Goal: Use online tool/utility: Utilize a website feature to perform a specific function

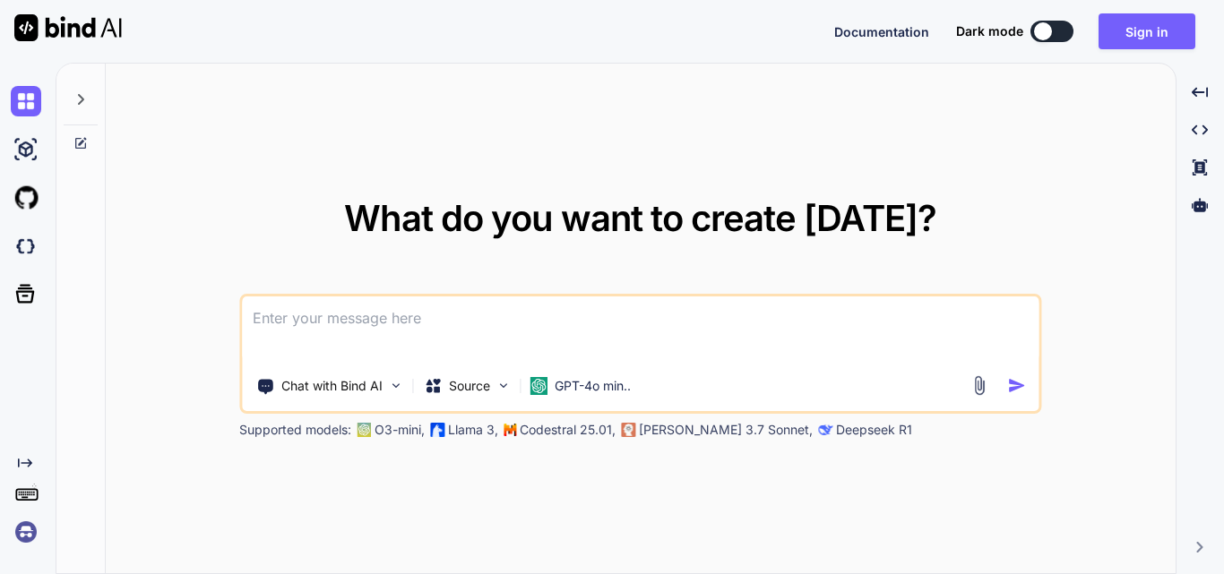
click at [342, 310] on textarea at bounding box center [640, 330] width 797 height 66
click at [300, 313] on textarea at bounding box center [640, 330] width 797 height 66
paste textarea
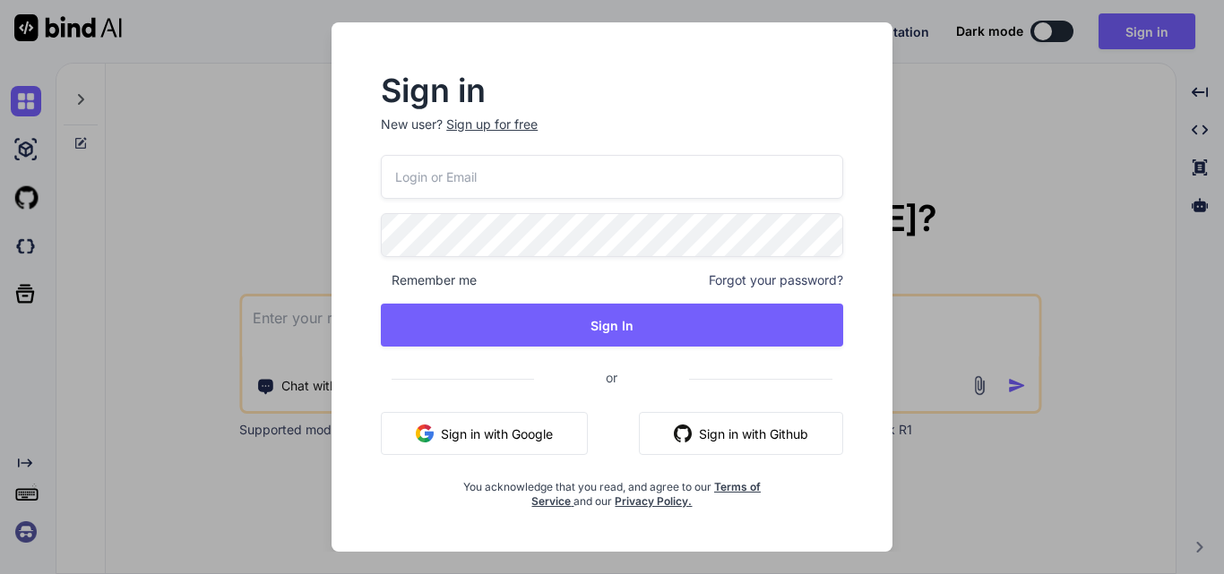
click at [531, 438] on button "Sign in with Google" at bounding box center [484, 433] width 207 height 43
click at [923, 342] on div "Sign in New user? Sign up for free Remember me Forgot your password? Sign In or…" at bounding box center [612, 287] width 1224 height 574
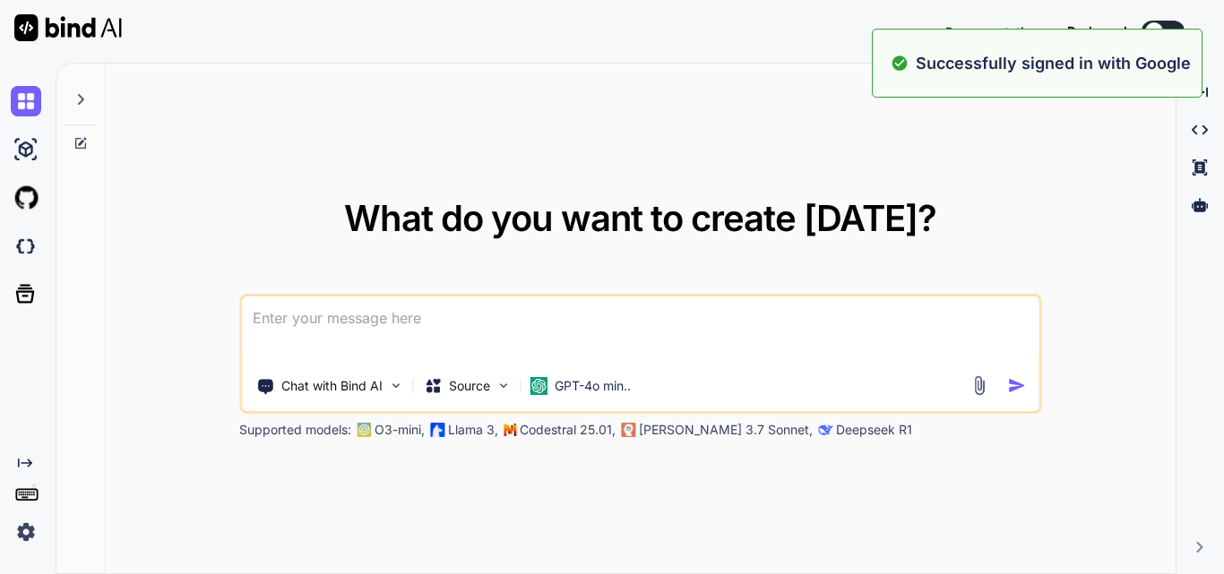
click at [316, 316] on textarea at bounding box center [640, 330] width 797 height 66
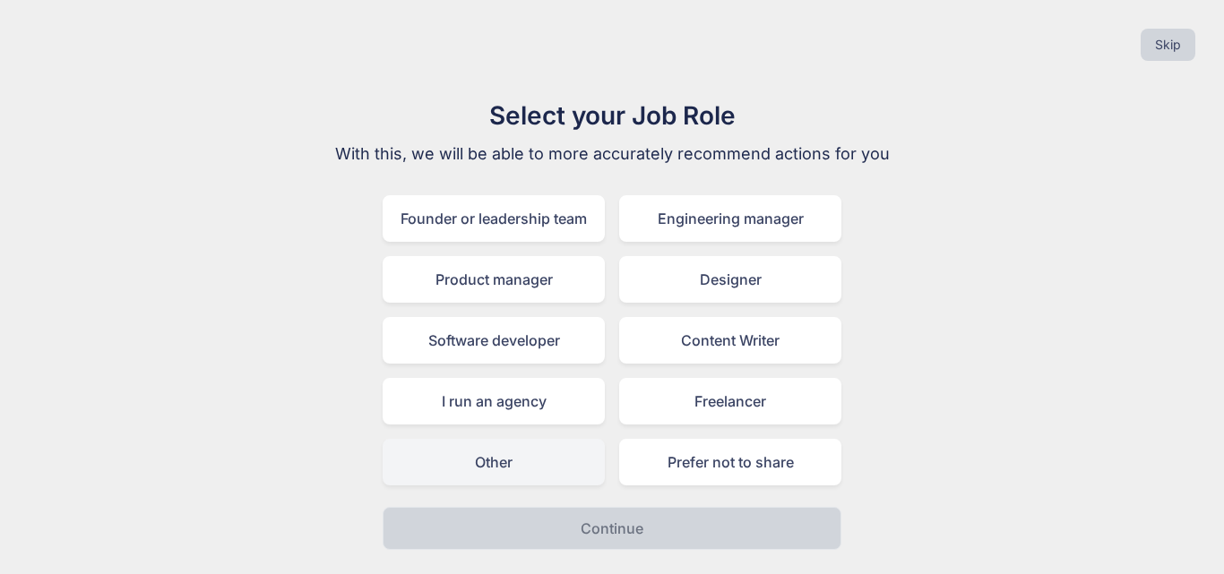
click at [522, 462] on div "Other" at bounding box center [494, 462] width 222 height 47
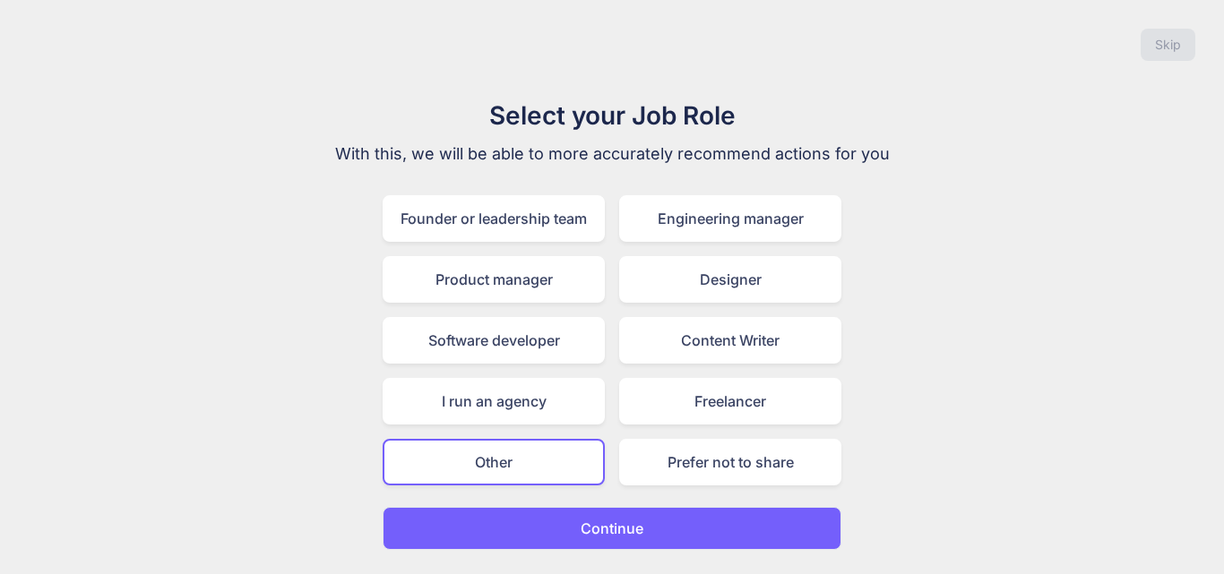
click at [567, 535] on button "Continue" at bounding box center [612, 528] width 459 height 43
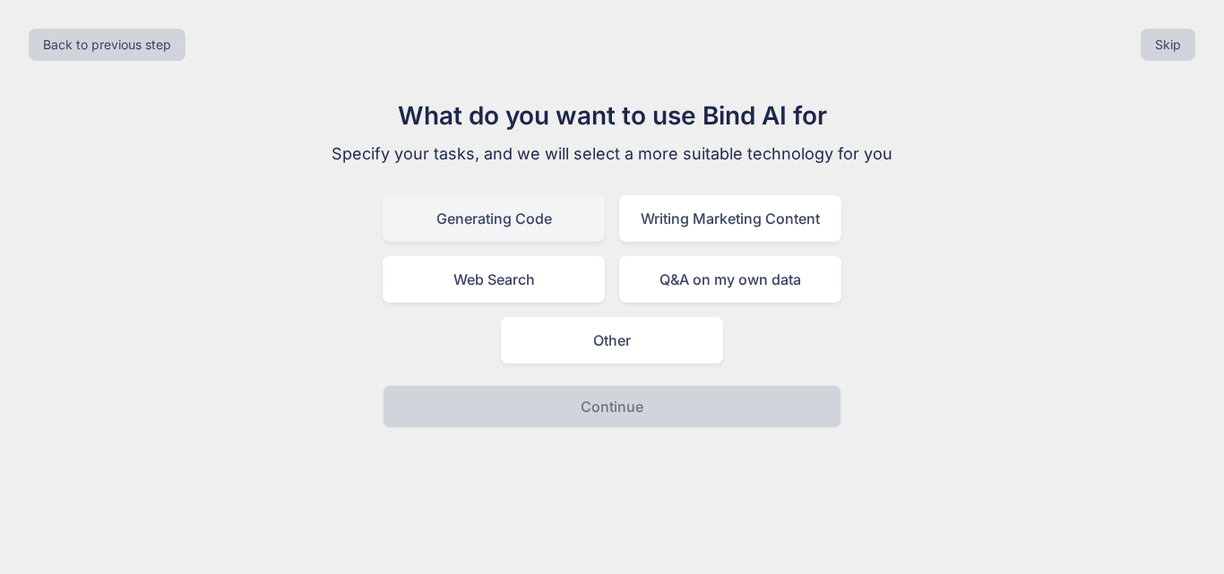
click at [508, 229] on div "Generating Code" at bounding box center [494, 218] width 222 height 47
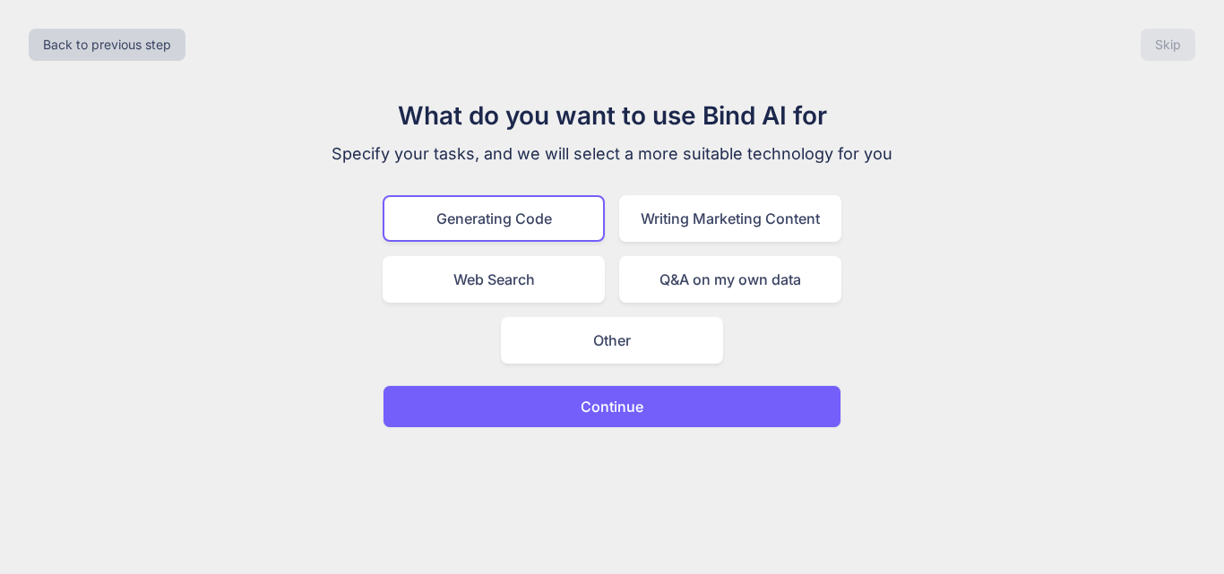
click at [593, 409] on p "Continue" at bounding box center [612, 407] width 63 height 22
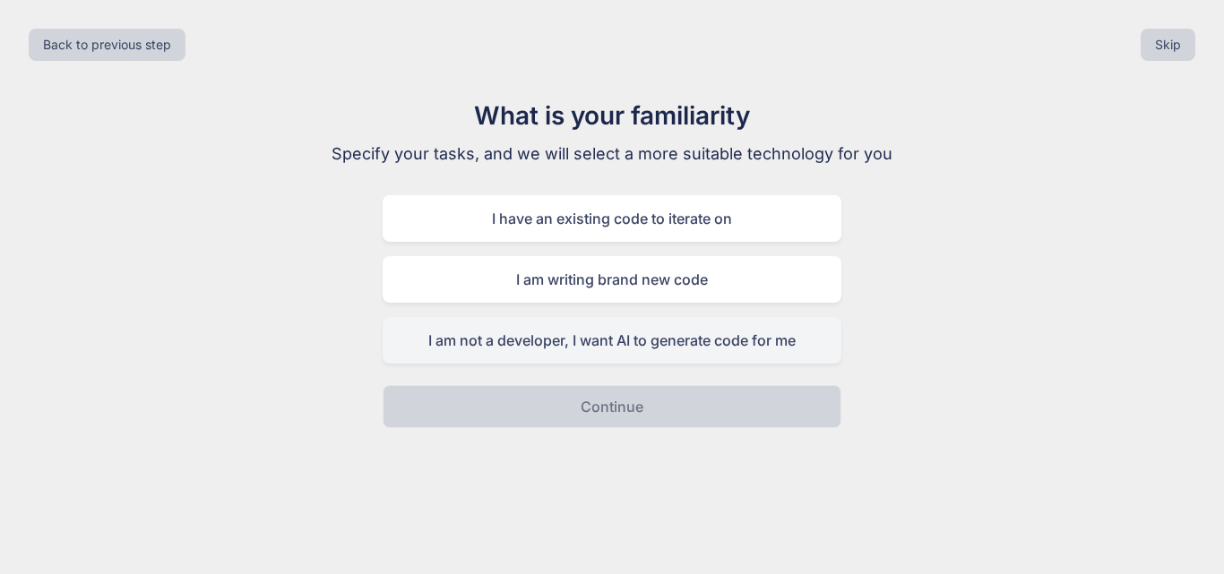
click at [573, 354] on div "I am not a developer, I want AI to generate code for me" at bounding box center [612, 340] width 459 height 47
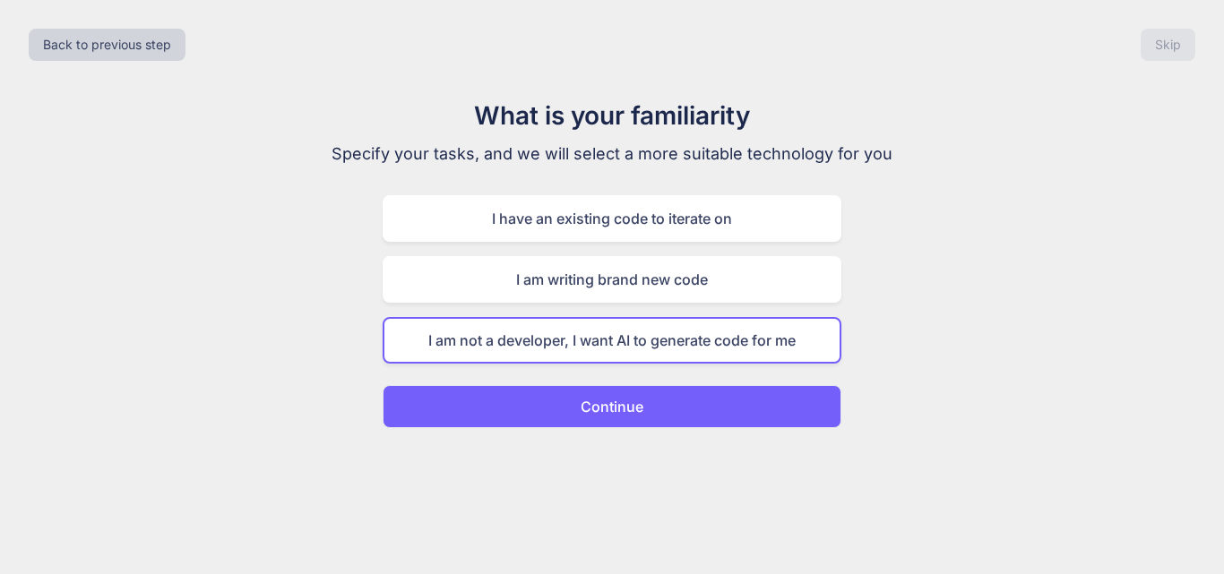
click at [578, 410] on button "Continue" at bounding box center [612, 406] width 459 height 43
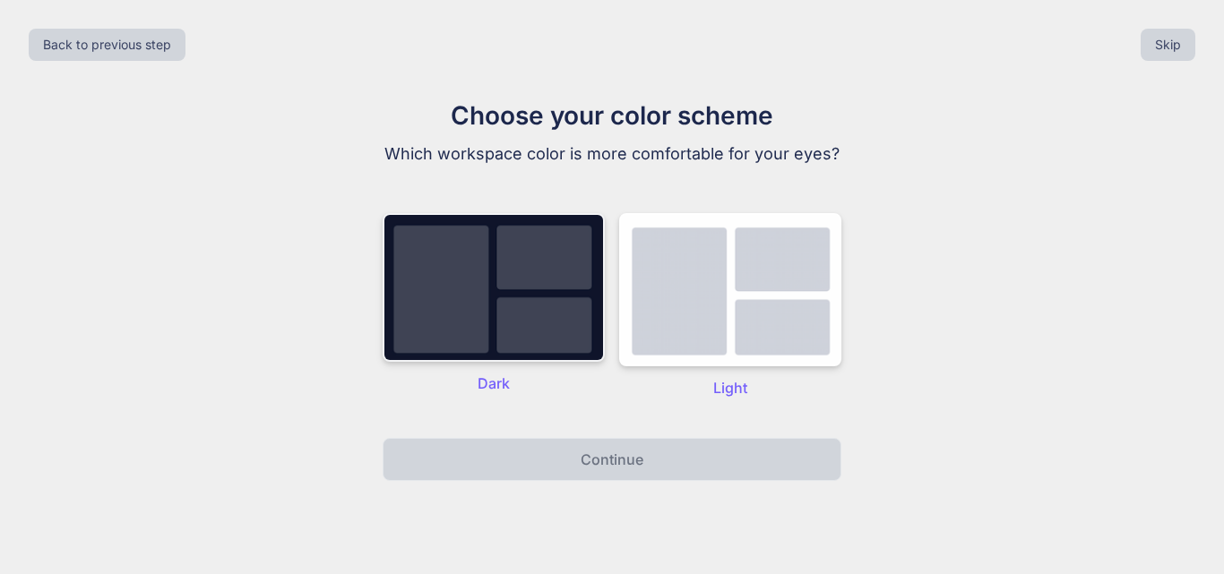
click at [531, 326] on img at bounding box center [494, 287] width 222 height 149
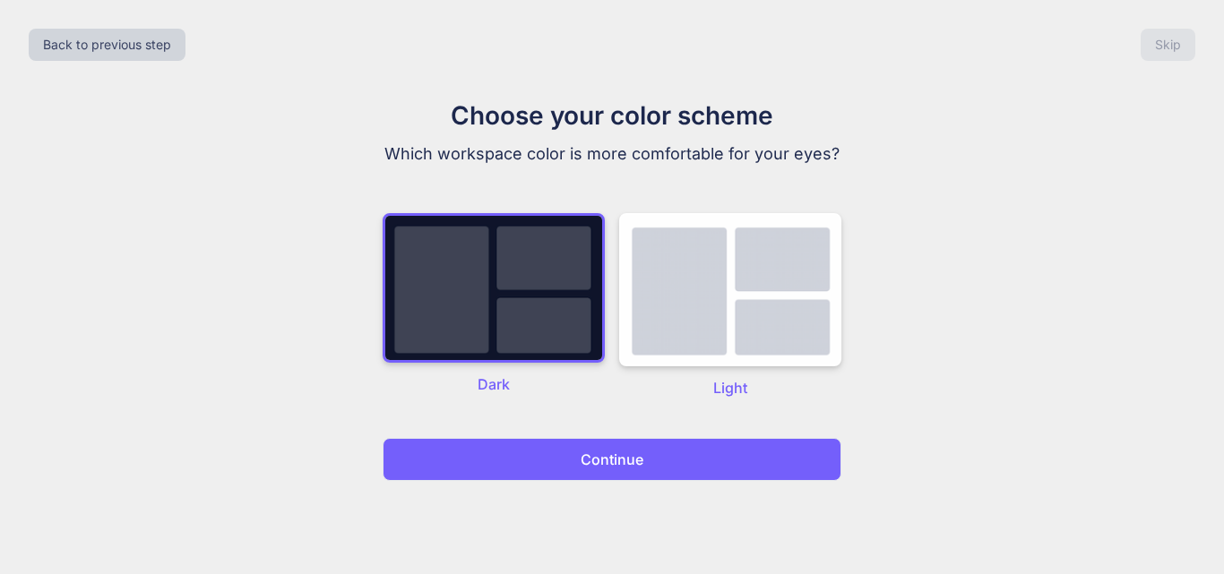
click at [564, 455] on button "Continue" at bounding box center [612, 459] width 459 height 43
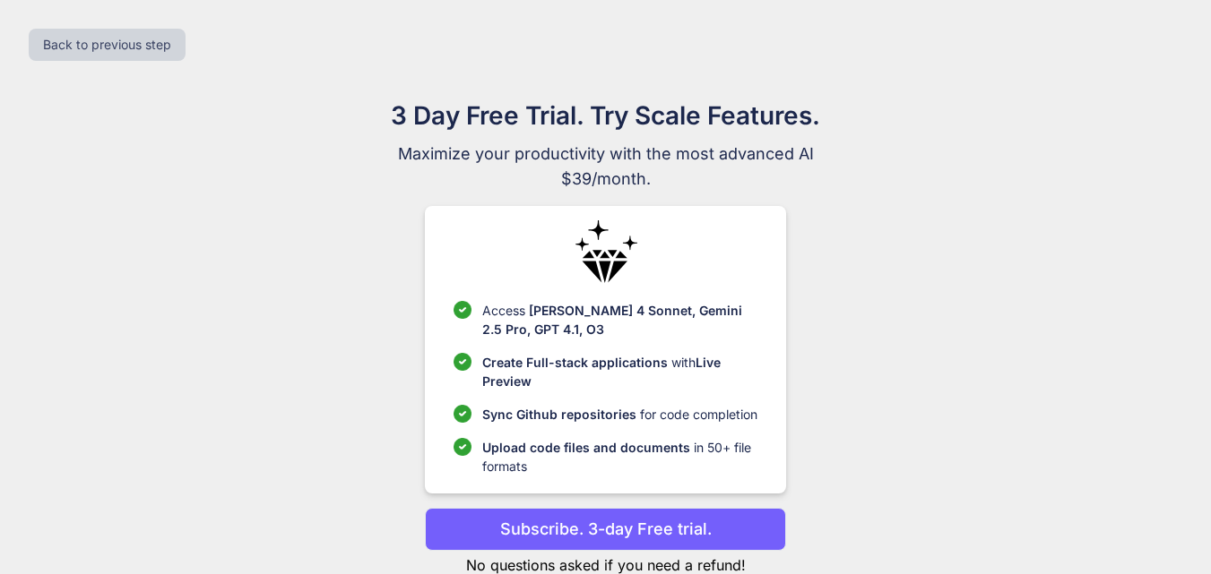
scroll to position [52, 0]
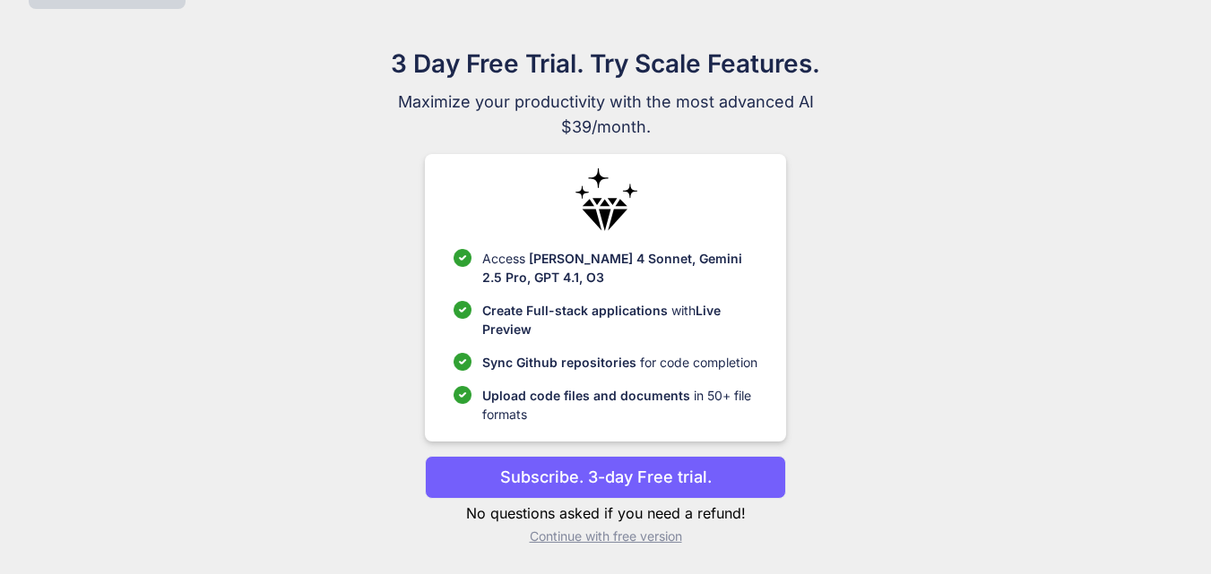
click at [583, 537] on p "Continue with free version" at bounding box center [605, 537] width 361 height 18
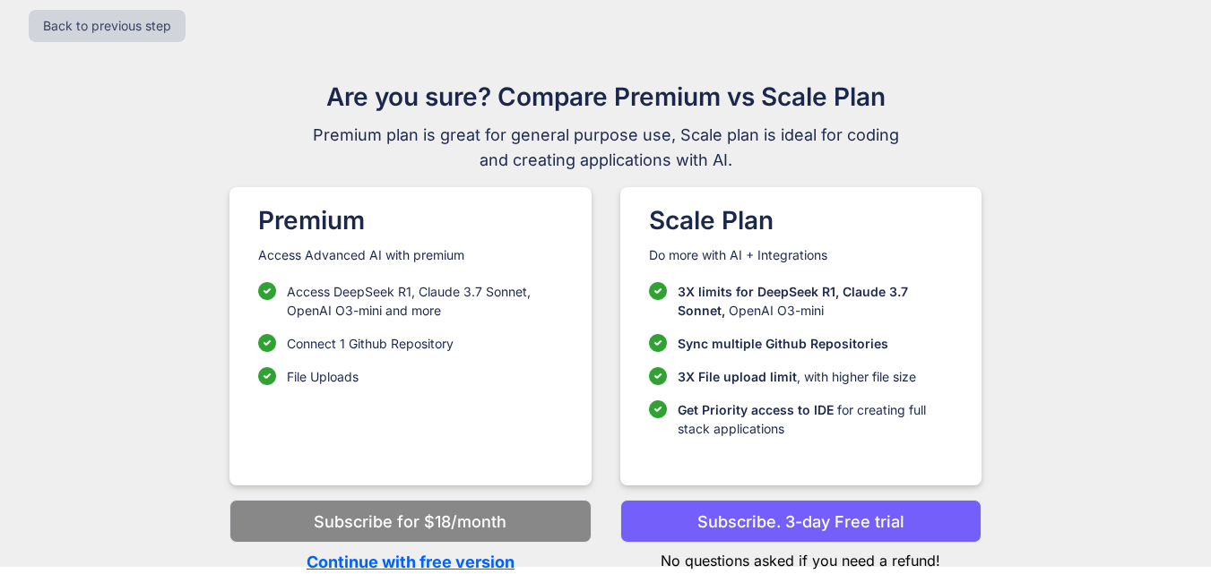
click at [482, 564] on p "Continue with free version" at bounding box center [409, 562] width 361 height 24
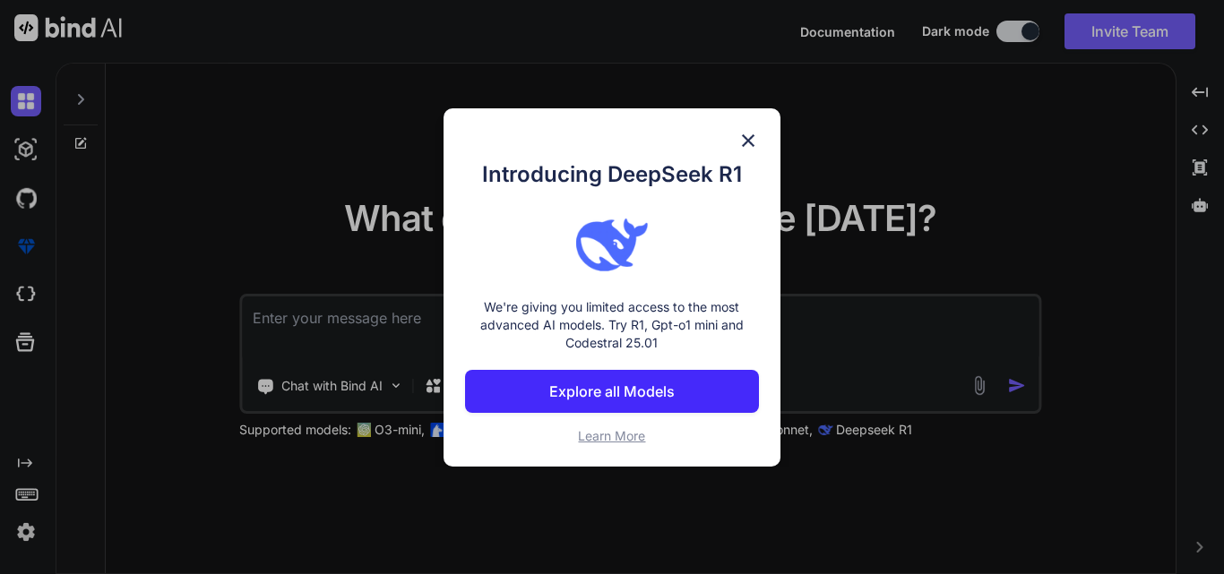
click at [618, 390] on p "Explore all Models" at bounding box center [611, 392] width 125 height 22
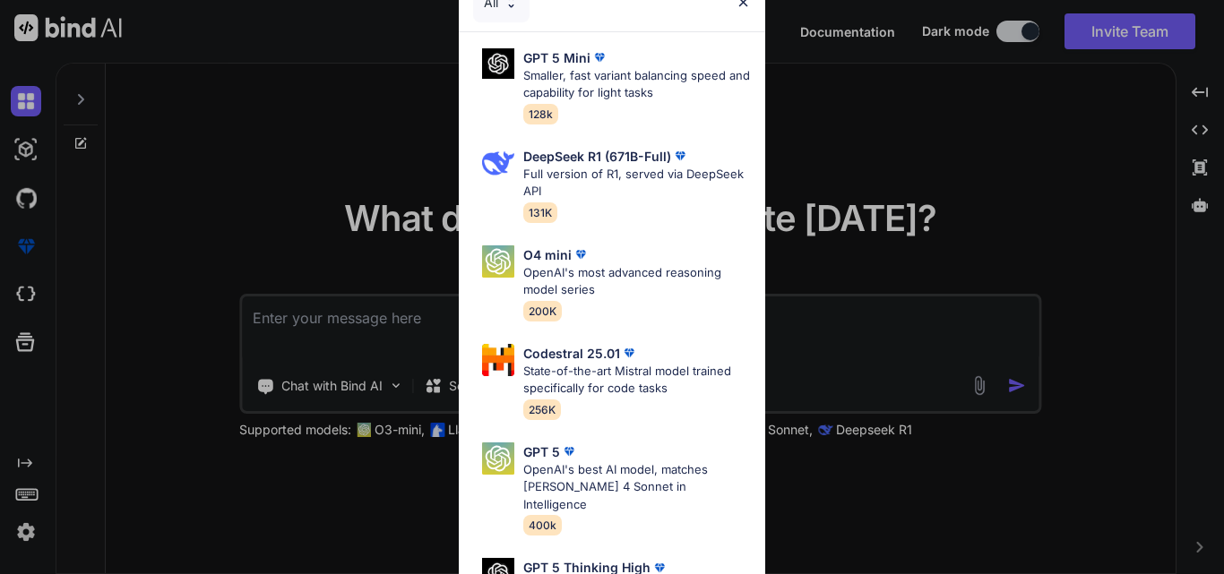
click at [744, 4] on img at bounding box center [743, 2] width 15 height 15
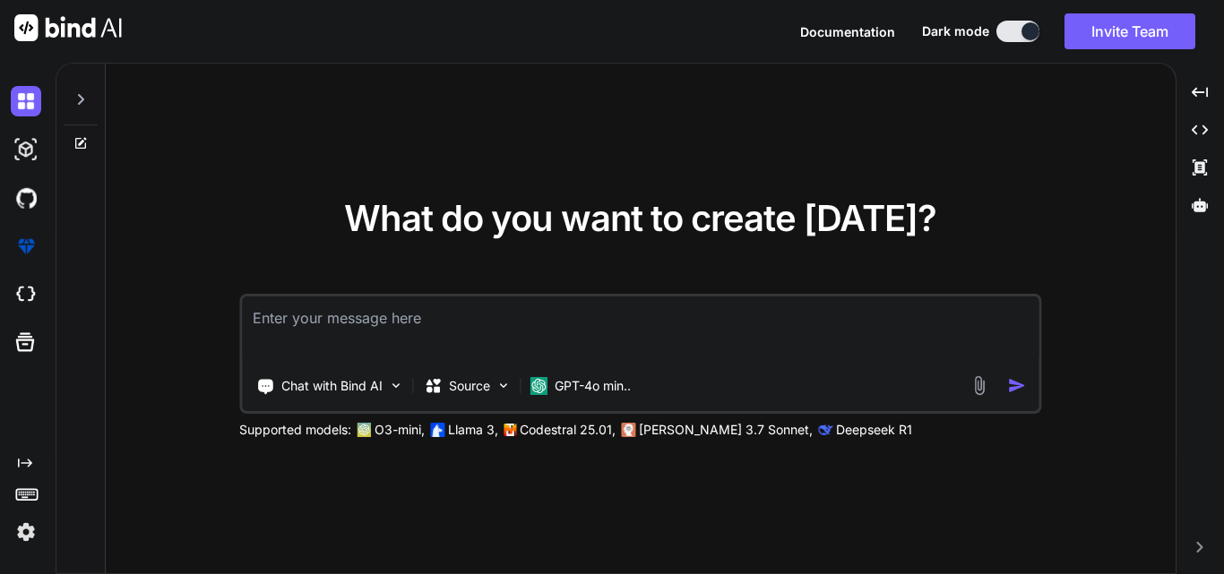
click at [395, 309] on textarea at bounding box center [640, 330] width 797 height 66
paste textarea "Notice from Google Play about 16KB page size requirements Your app is affected …"
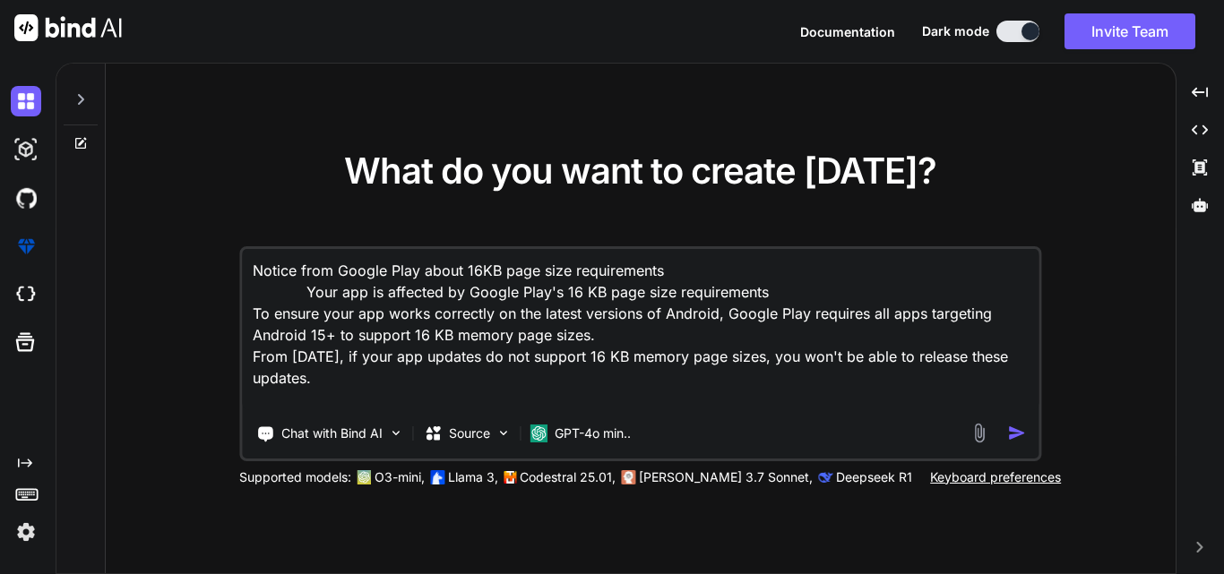
type textarea "Notice from Google Play about 16KB page size requirements Your app is affected …"
click at [1013, 433] on img "button" at bounding box center [1016, 433] width 19 height 19
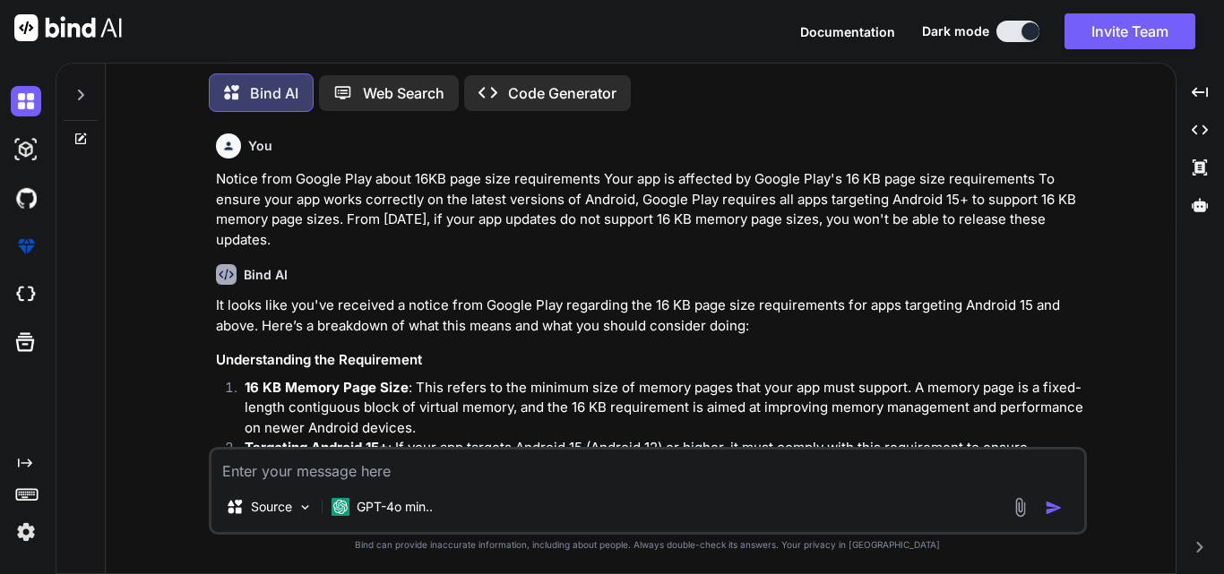
drag, startPoint x: 289, startPoint y: 238, endPoint x: 204, endPoint y: 187, distance: 98.5
click at [204, 187] on div "You Notice from Google Play about 16KB page size requirements Your app is affec…" at bounding box center [648, 349] width 1056 height 447
copy p "Notice from Google Play about 16KB page size requirements Your app is affected …"
click at [453, 269] on div "Bind AI" at bounding box center [650, 274] width 868 height 21
